Goal: Task Accomplishment & Management: Manage account settings

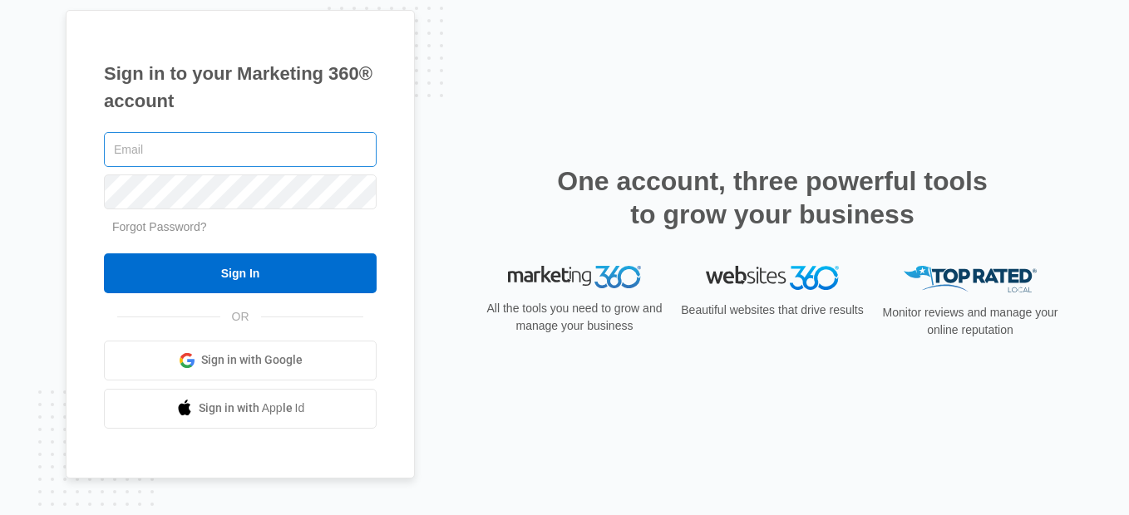
click at [150, 148] on input "text" at bounding box center [240, 149] width 273 height 35
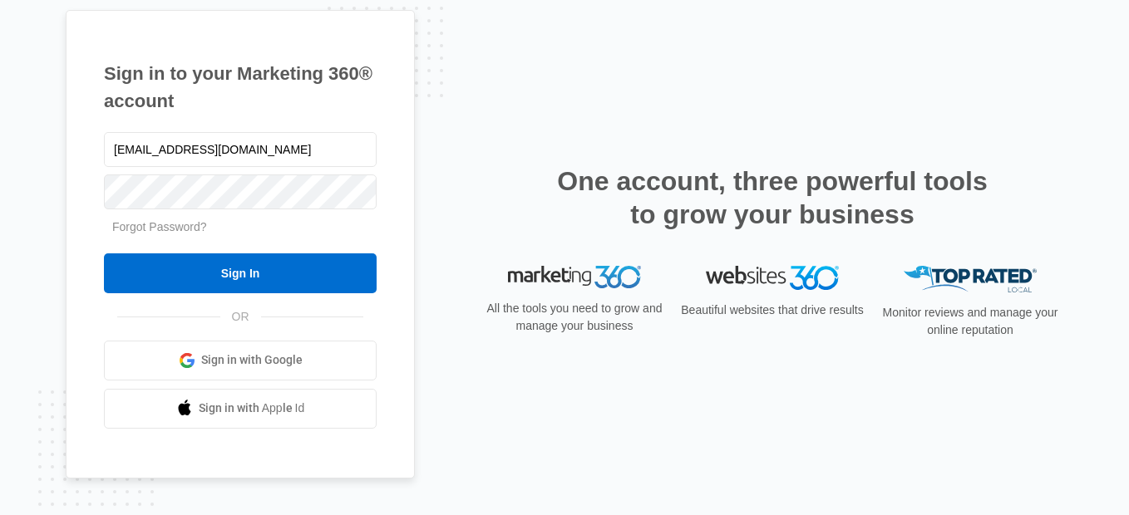
type input "arayarenovations@yahoo.com"
click at [278, 361] on span "Sign in with Google" at bounding box center [251, 360] width 101 height 17
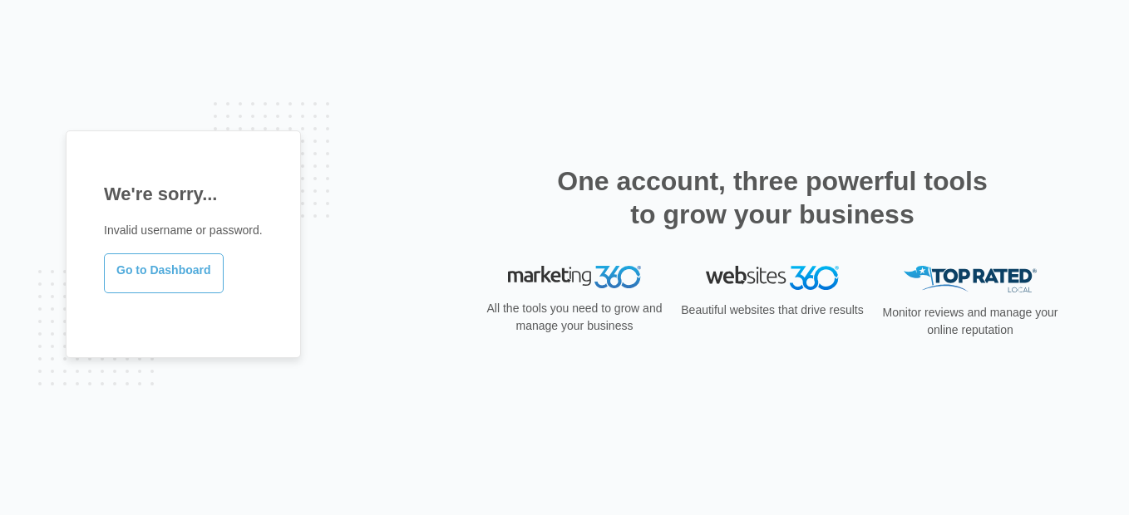
click at [188, 274] on link "Go to Dashboard" at bounding box center [164, 273] width 120 height 40
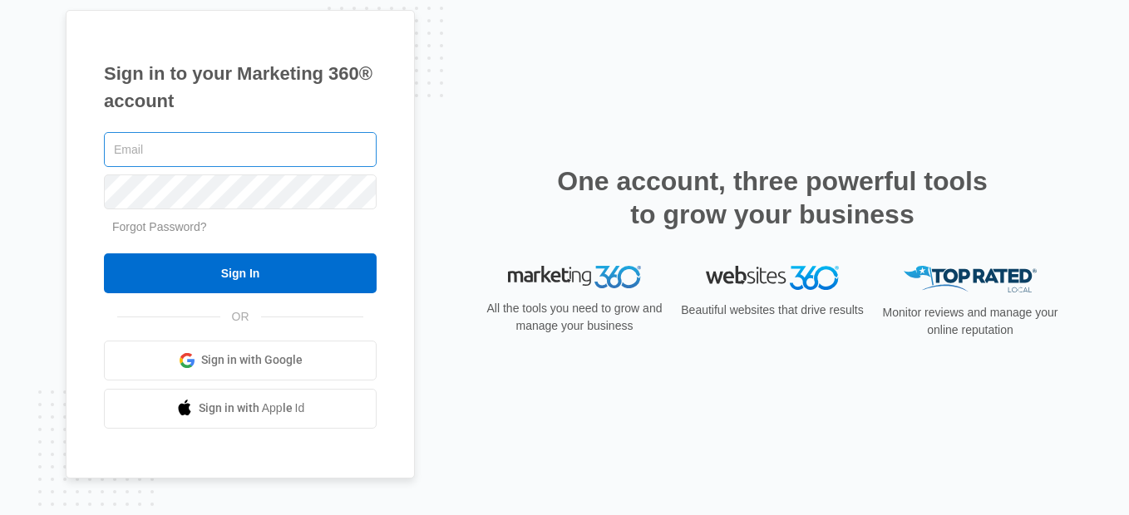
click at [170, 161] on input "text" at bounding box center [240, 149] width 273 height 35
click at [165, 157] on input "text" at bounding box center [240, 149] width 273 height 35
click at [189, 155] on input "text" at bounding box center [240, 149] width 273 height 35
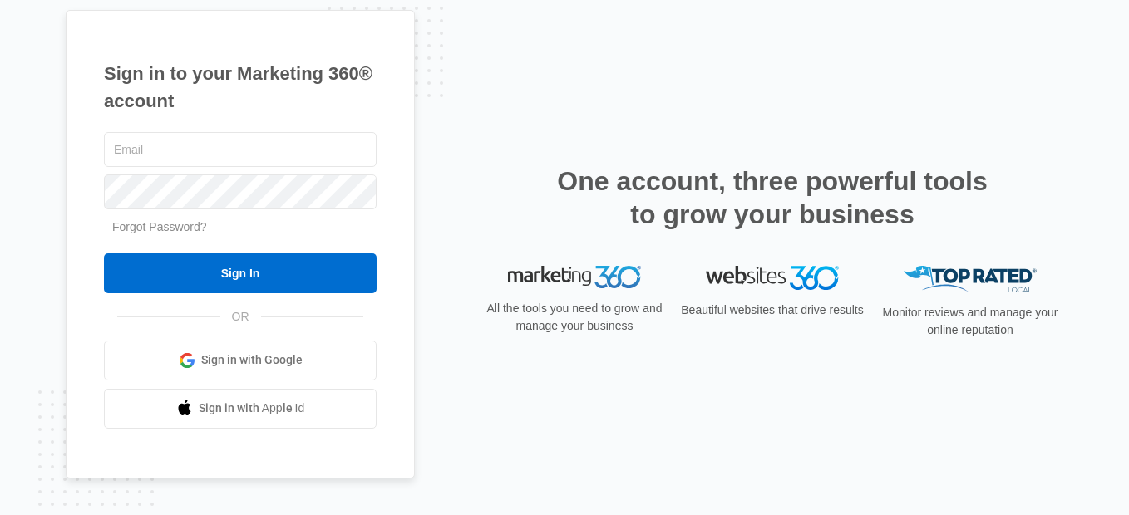
click at [186, 228] on link "Forgot Password?" at bounding box center [159, 226] width 95 height 13
click at [162, 145] on input "text" at bounding box center [240, 149] width 273 height 35
click at [285, 357] on span "Sign in with Google" at bounding box center [251, 360] width 101 height 17
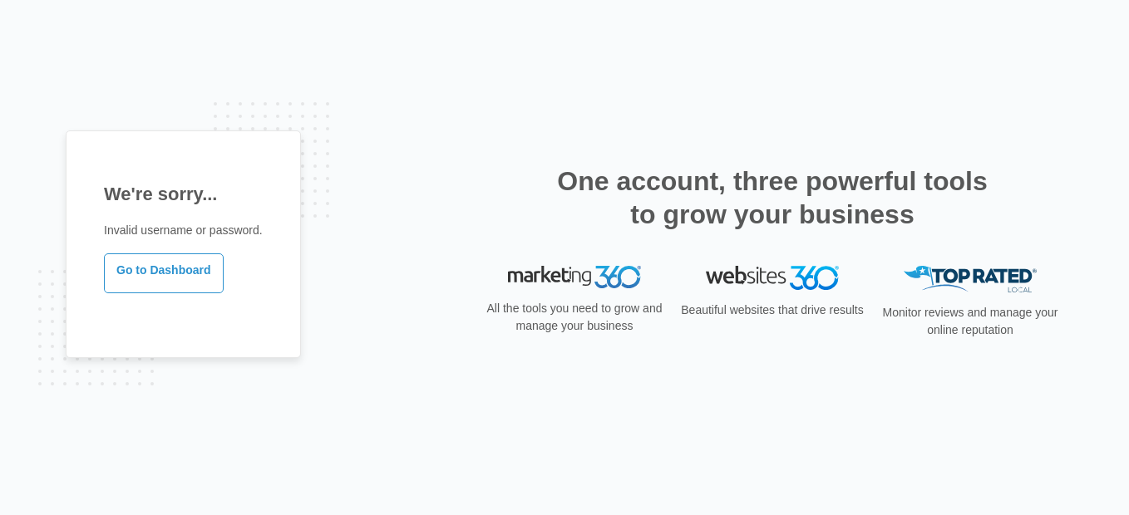
click at [285, 357] on div "We're sorry... Invalid username or password. Go to Dashboard" at bounding box center [183, 244] width 235 height 228
click at [199, 266] on link "Go to Dashboard" at bounding box center [164, 273] width 120 height 40
